Goal: Transaction & Acquisition: Purchase product/service

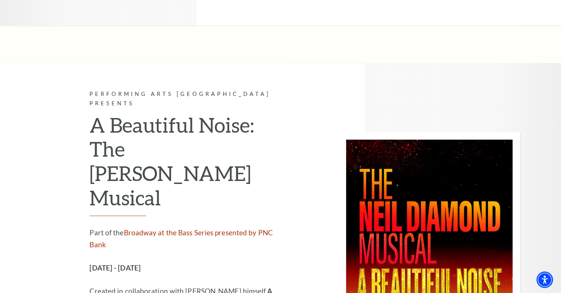
scroll to position [1774, 0]
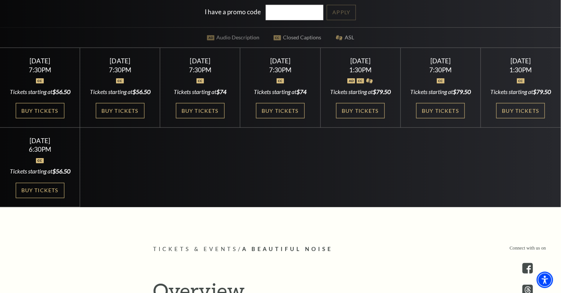
scroll to position [227, 0]
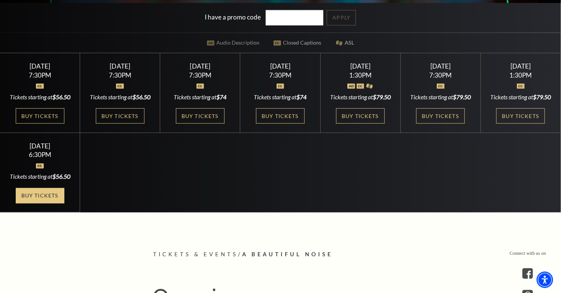
click at [55, 203] on link "Buy Tickets" at bounding box center [40, 195] width 49 height 15
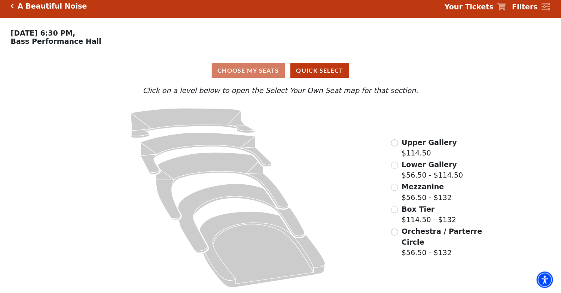
scroll to position [8, 0]
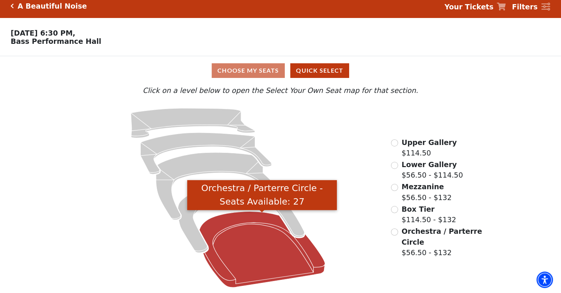
click at [272, 246] on icon "Orchestra / Parterre Circle - Seats Available: 27" at bounding box center [262, 249] width 126 height 76
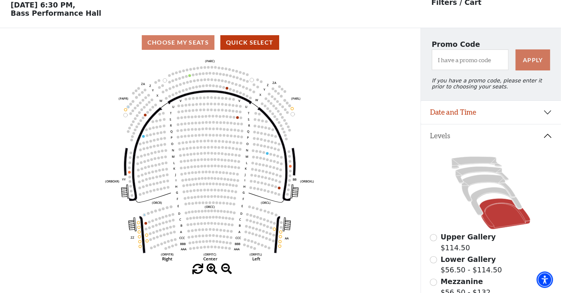
scroll to position [34, 0]
click at [208, 224] on circle at bounding box center [208, 222] width 3 height 3
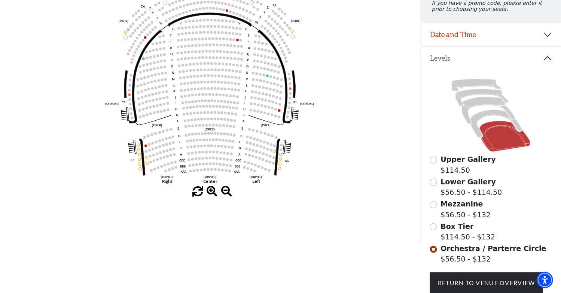
scroll to position [111, 0]
click at [213, 121] on use "Seat Selected" at bounding box center [211, 119] width 3 height 3
click at [207, 152] on icon "Left (ORPITL) Right (ORPITR) Center (ORPITC) ZZ AA YY BB ZA ZA (ORCL) (ORCR) (O…" at bounding box center [210, 83] width 379 height 207
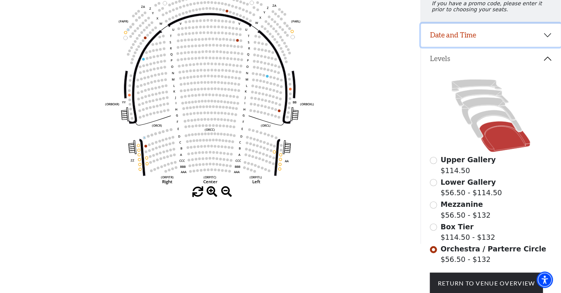
click at [549, 40] on button "Date and Time" at bounding box center [491, 35] width 140 height 23
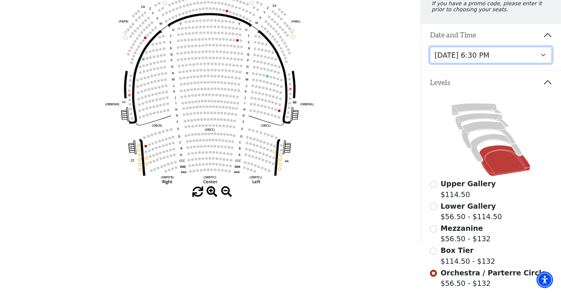
click at [208, 147] on circle at bounding box center [208, 145] width 3 height 3
click at [212, 147] on circle at bounding box center [211, 145] width 3 height 3
click at [228, 192] on span at bounding box center [226, 191] width 11 height 11
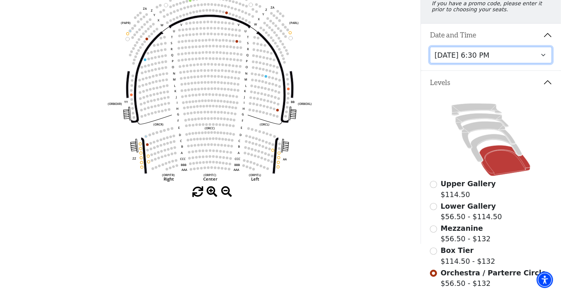
click at [430, 47] on select "Tuesday, October 28 at 7:30 PM Wednesday, October 29 at 7:30 PM Thursday, Octob…" at bounding box center [491, 55] width 122 height 17
